Goal: Entertainment & Leisure: Consume media (video, audio)

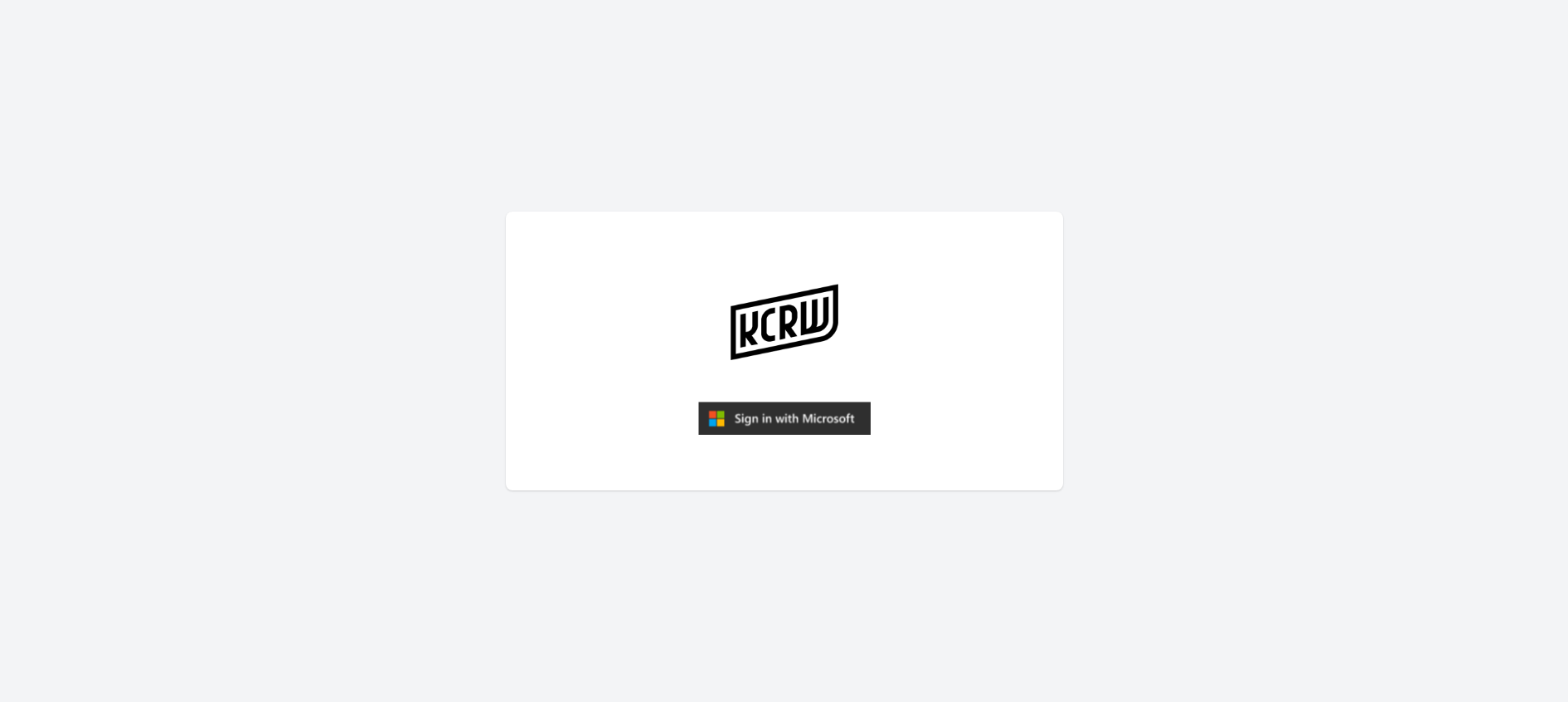
click at [807, 417] on img "submit" at bounding box center [784, 419] width 173 height 34
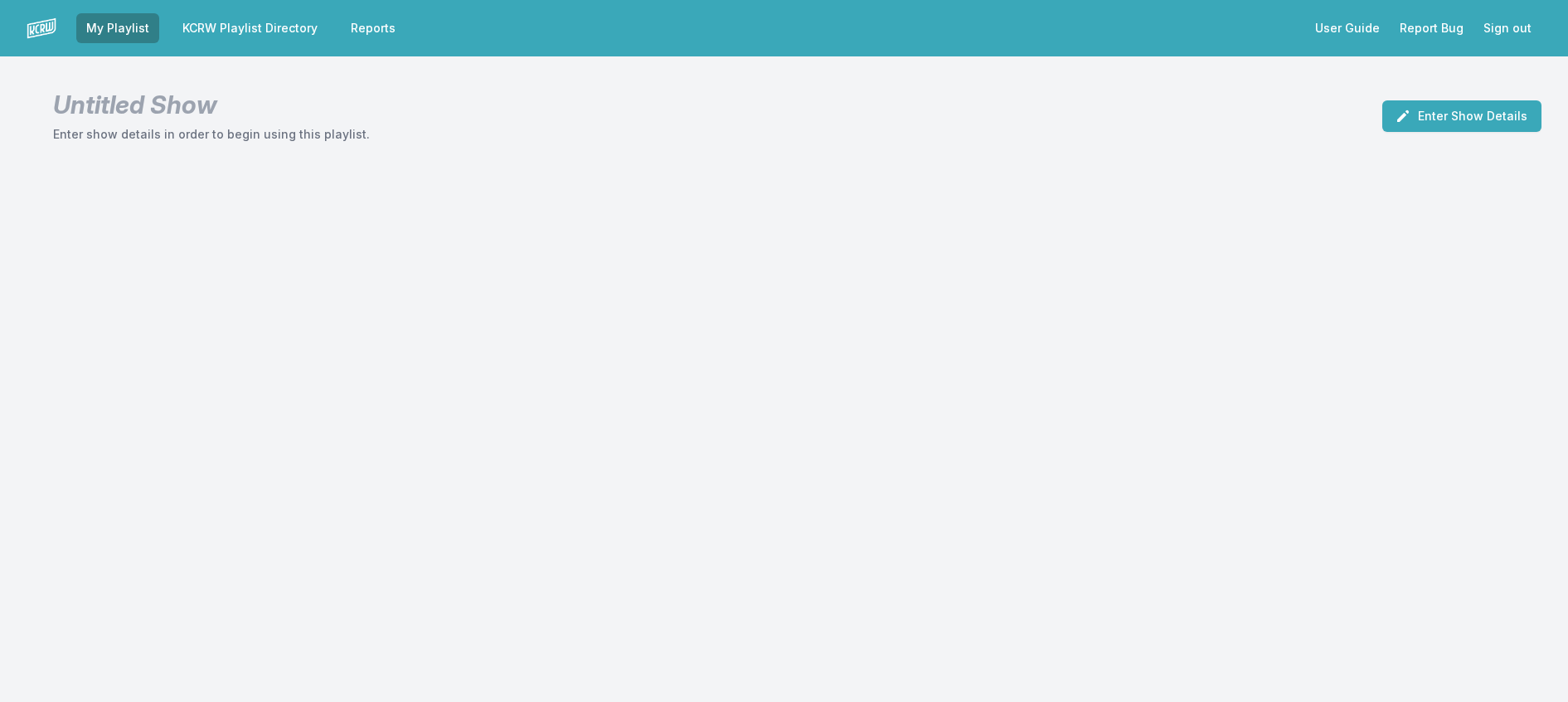
click at [321, 30] on link "KCRW Playlist Directory" at bounding box center [250, 28] width 155 height 30
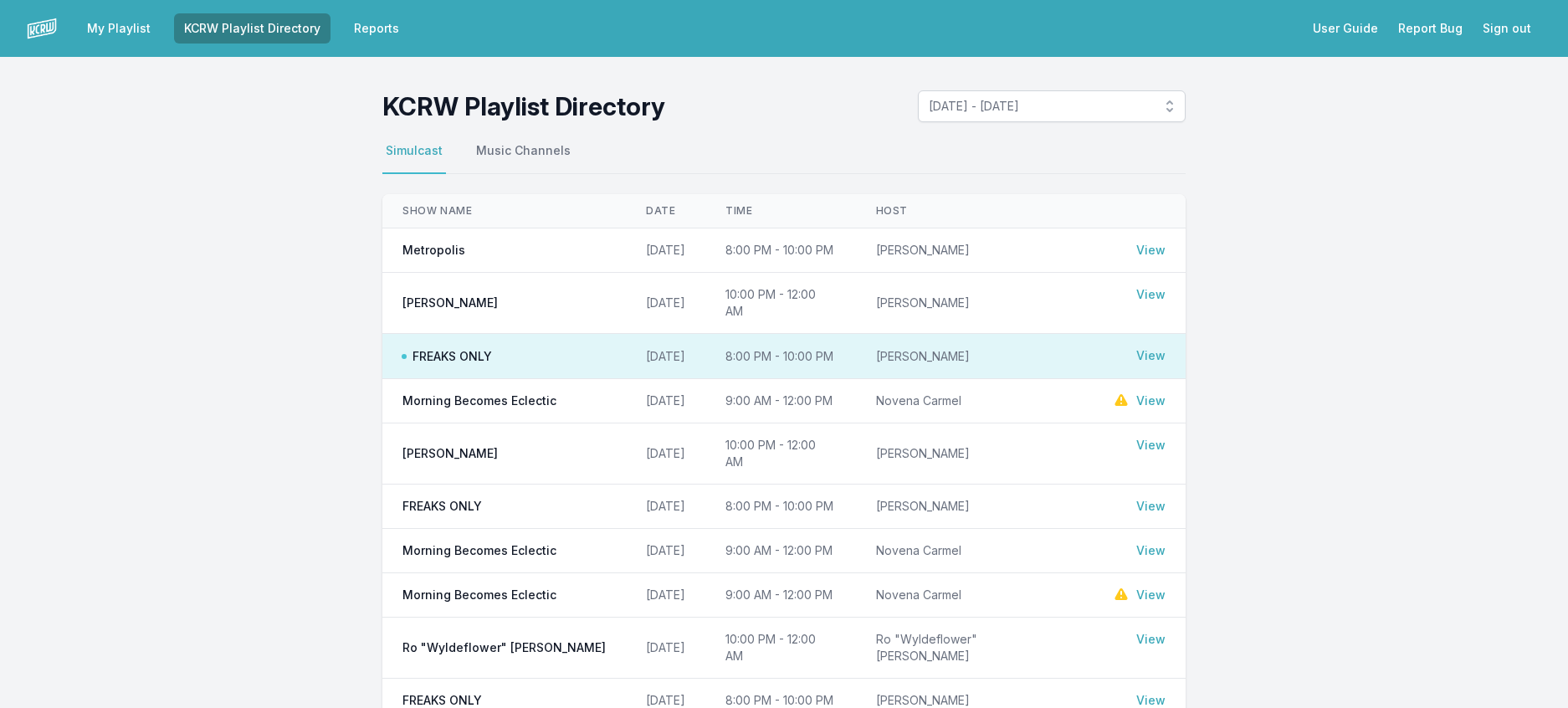
click at [457, 379] on td "FREAKS ONLY" at bounding box center [504, 355] width 243 height 45
click at [1166, 363] on link "View" at bounding box center [1151, 355] width 29 height 17
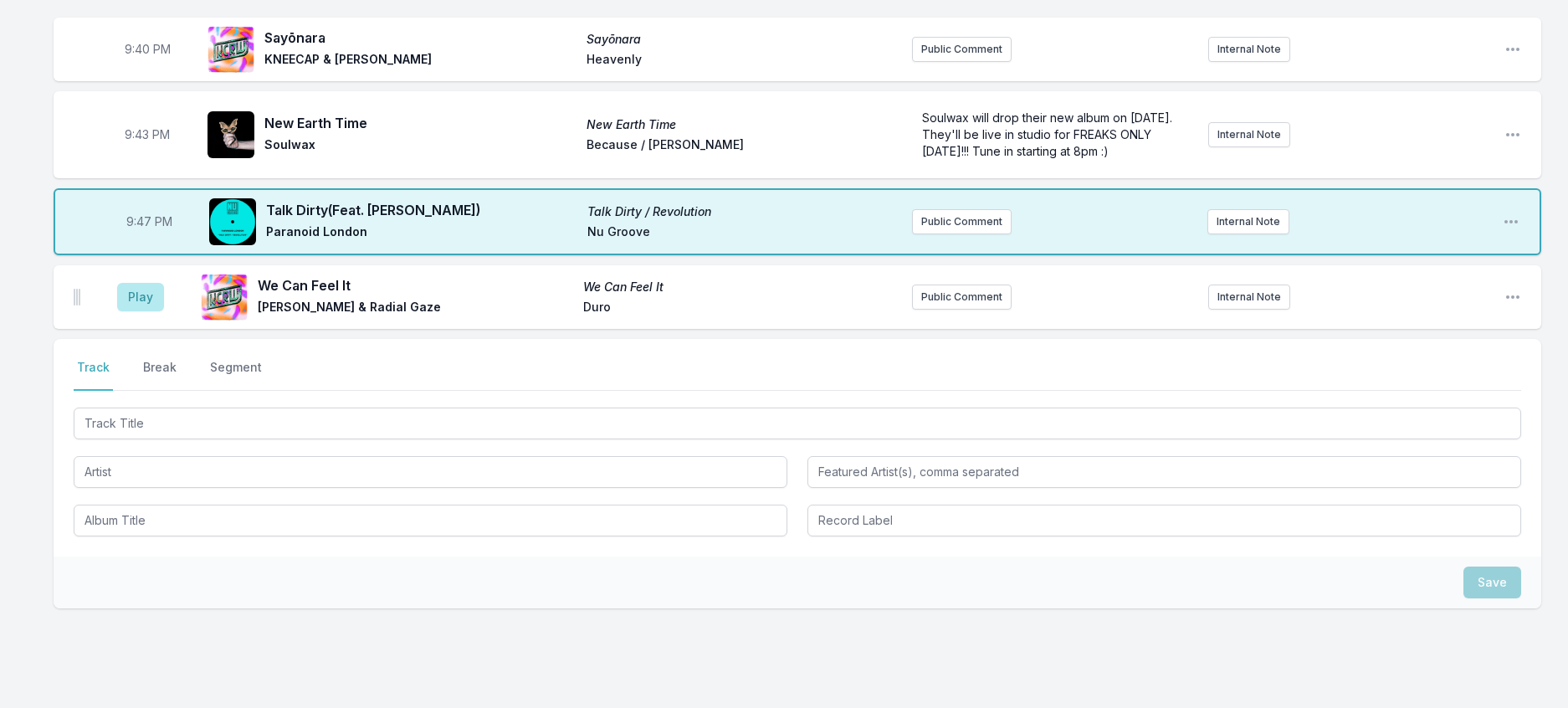
scroll to position [2677, 0]
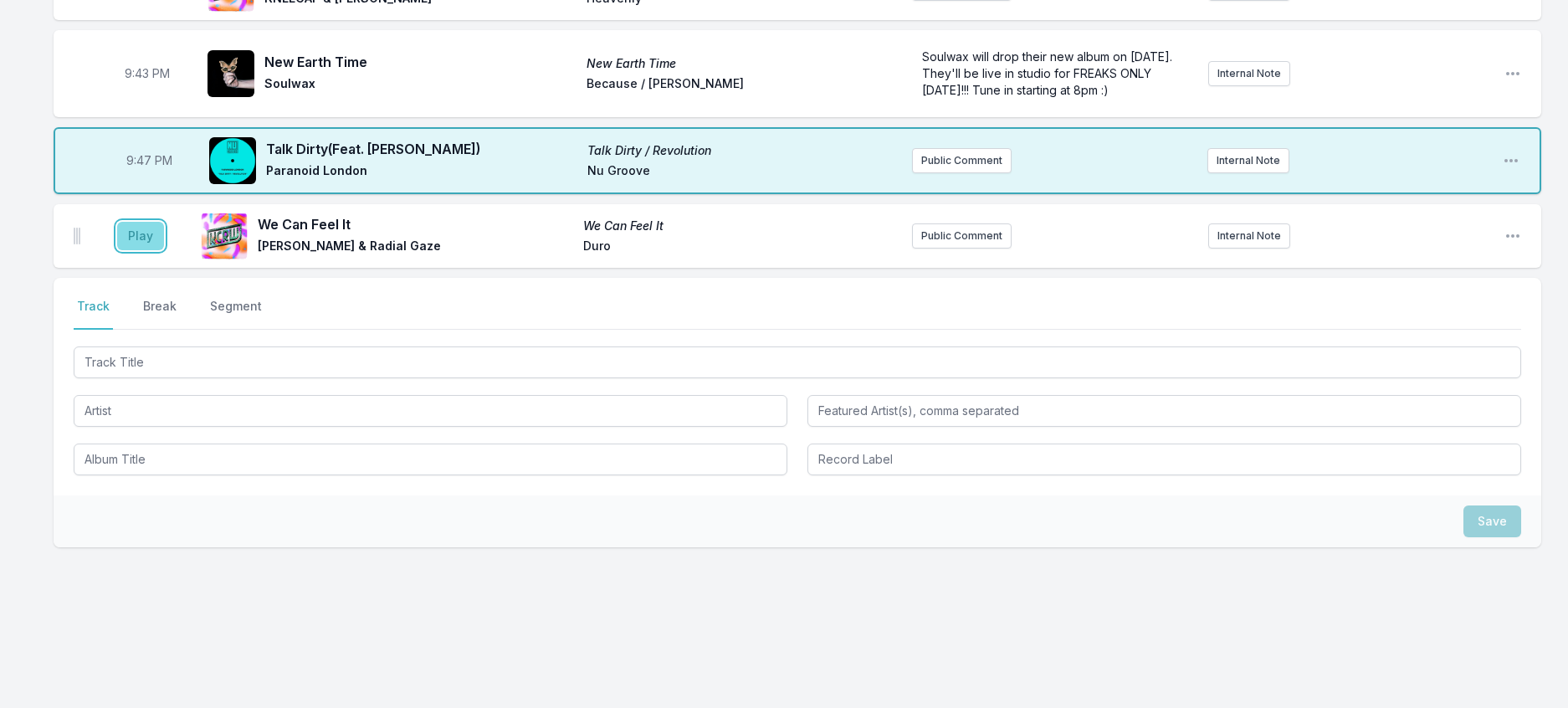
click at [152, 250] on button "Play" at bounding box center [140, 236] width 47 height 29
